Goal: Information Seeking & Learning: Learn about a topic

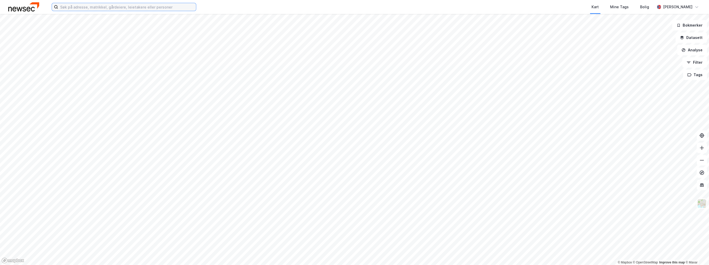
click at [91, 8] on input at bounding box center [127, 7] width 138 height 8
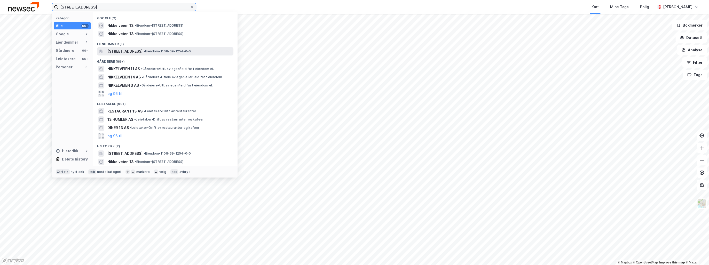
type input "[STREET_ADDRESS]"
click at [140, 52] on span "[STREET_ADDRESS]" at bounding box center [124, 51] width 35 height 6
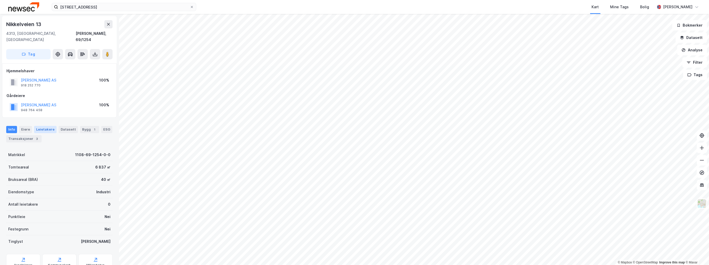
click at [45, 126] on div "Leietakere" at bounding box center [45, 129] width 22 height 7
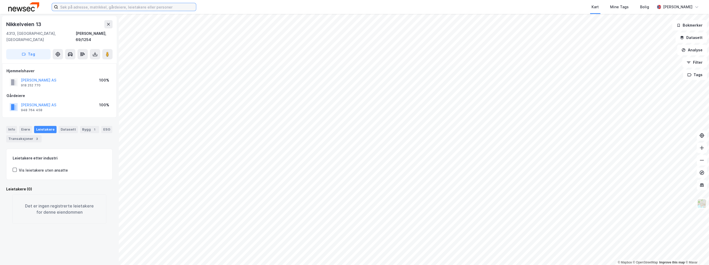
click at [90, 8] on input at bounding box center [127, 7] width 138 height 8
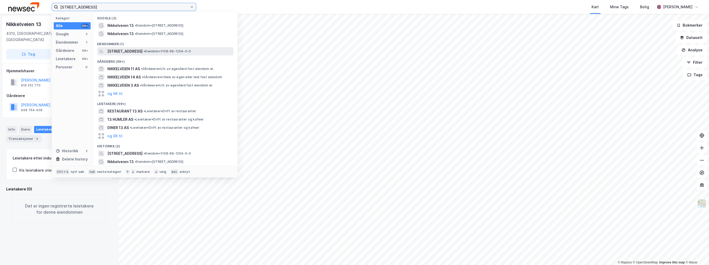
type input "[STREET_ADDRESS]"
click at [135, 51] on span "[STREET_ADDRESS]" at bounding box center [124, 51] width 35 height 6
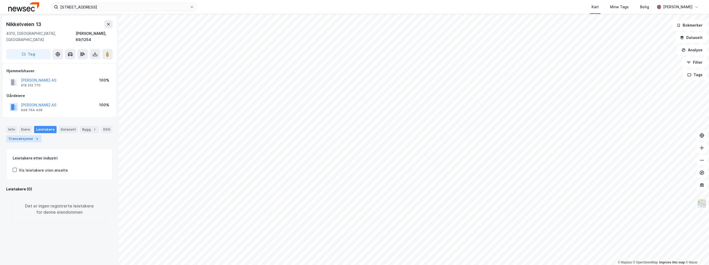
click at [19, 135] on div "Transaksjoner 3" at bounding box center [23, 138] width 35 height 7
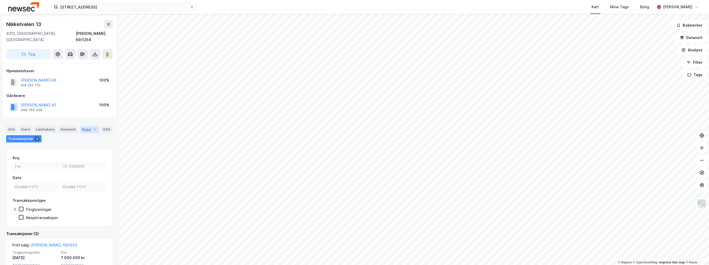
click at [86, 126] on div "Bygg 1" at bounding box center [89, 129] width 19 height 7
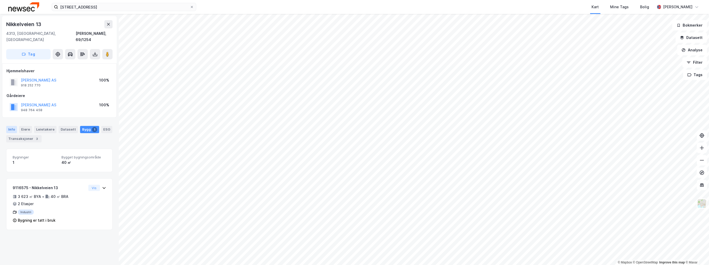
click at [11, 126] on div "Info" at bounding box center [11, 129] width 11 height 7
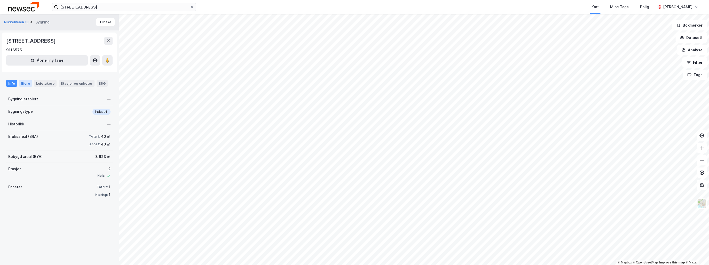
click at [25, 83] on div "Eiere" at bounding box center [25, 83] width 13 height 7
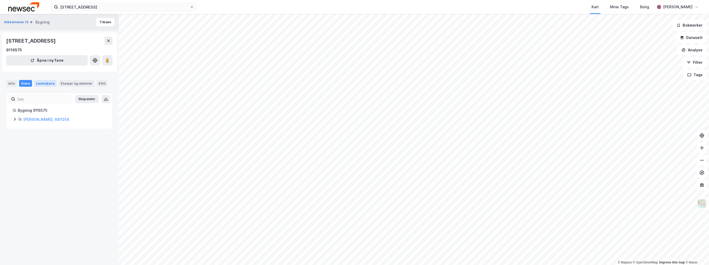
click at [40, 83] on div "Leietakere" at bounding box center [45, 83] width 22 height 7
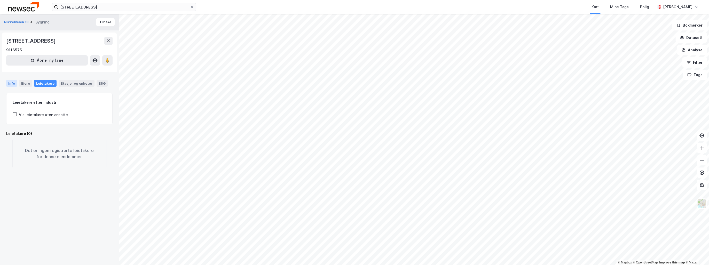
click at [11, 83] on div "Info" at bounding box center [11, 83] width 11 height 7
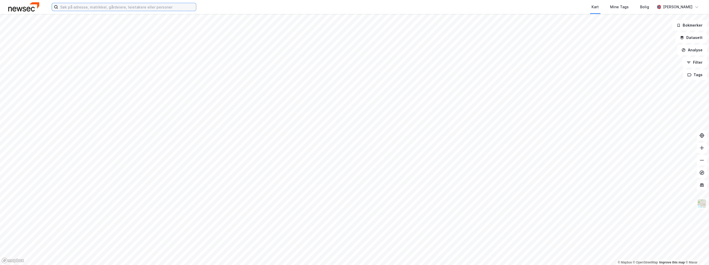
click at [87, 9] on input at bounding box center [127, 7] width 138 height 8
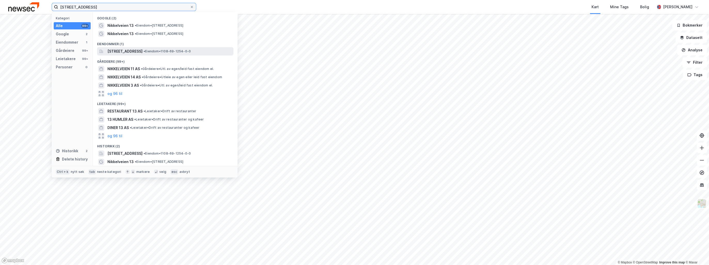
type input "[STREET_ADDRESS]"
click at [134, 51] on span "[STREET_ADDRESS]" at bounding box center [124, 51] width 35 height 6
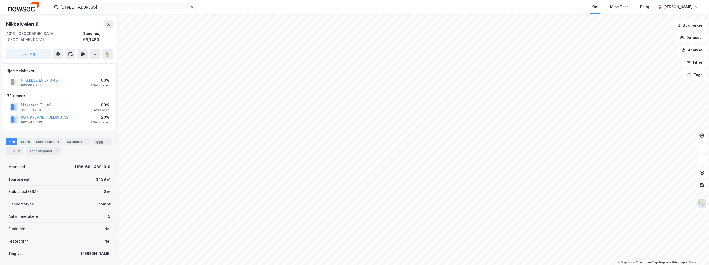
click at [526, 265] on html "nikkelveien 13 Kart Mine Tags Bolig Jarle Holmen © Mapbox © OpenStreetMap Impro…" at bounding box center [354, 132] width 709 height 265
